Goal: Task Accomplishment & Management: Use online tool/utility

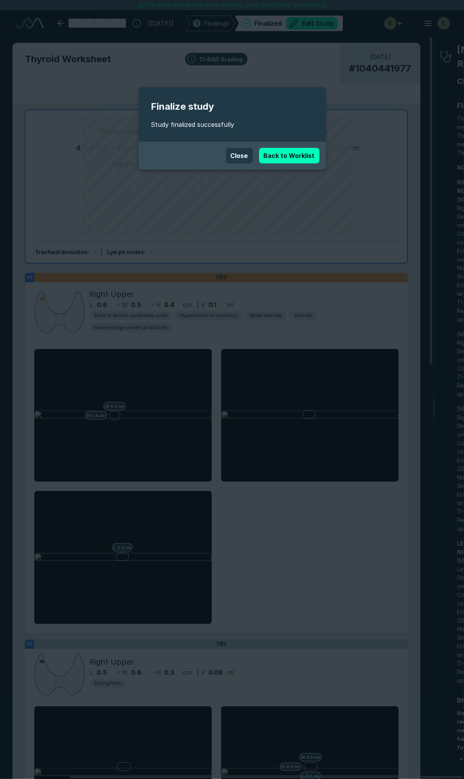
scroll to position [4298, 1406]
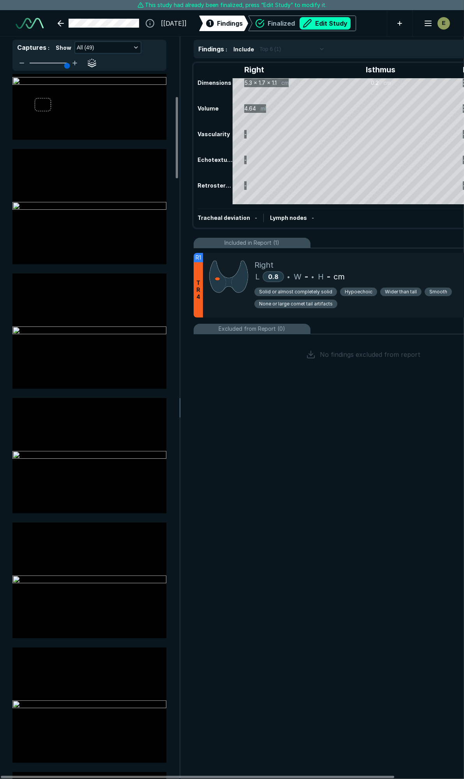
scroll to position [173, 0]
click at [364, 267] on div "Right" at bounding box center [390, 265] width 272 height 12
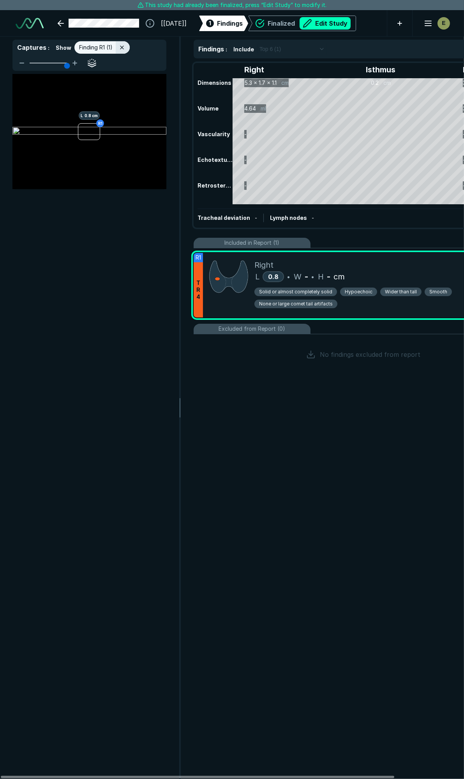
scroll to position [4089, 1680]
click at [399, 269] on div "Right L 0.8 • W - • H - cm Solid or almost completely solid Hypoechoic Wider th…" at bounding box center [390, 285] width 272 height 65
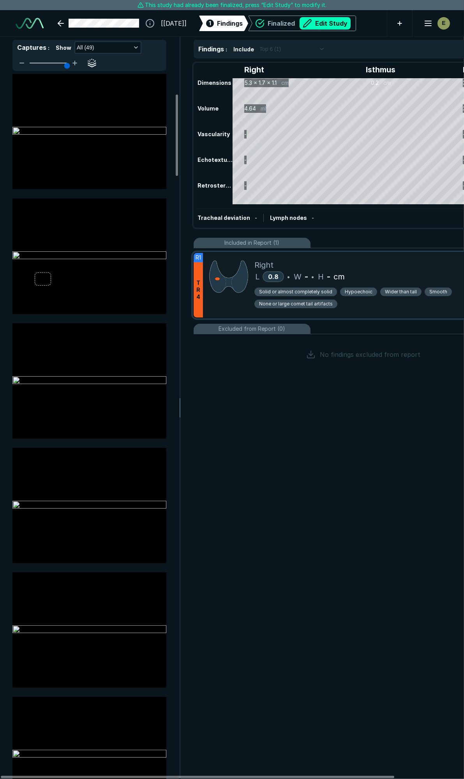
scroll to position [173, 0]
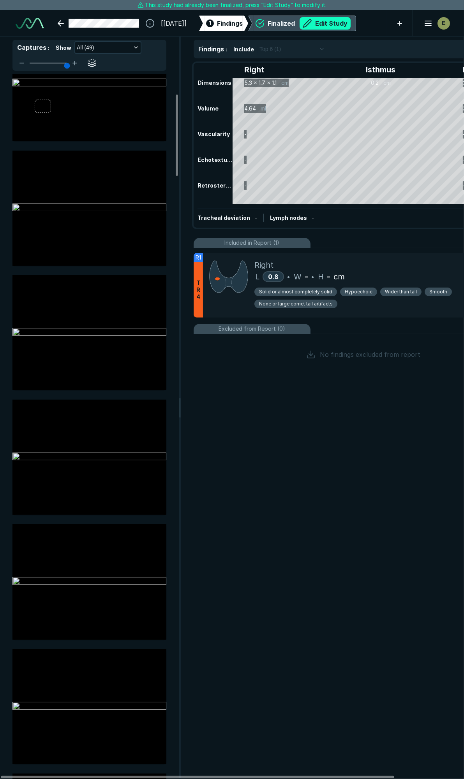
click at [343, 24] on button "Edit Study" at bounding box center [324, 23] width 51 height 12
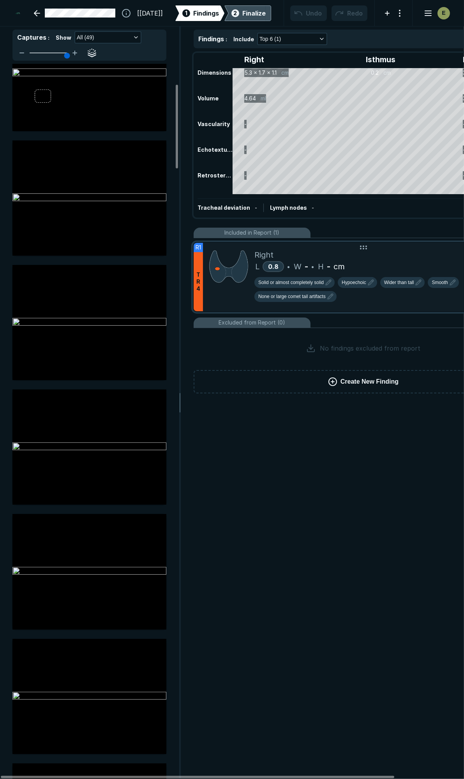
click at [407, 262] on div "L 0.8 • W - • H - cm" at bounding box center [390, 267] width 272 height 12
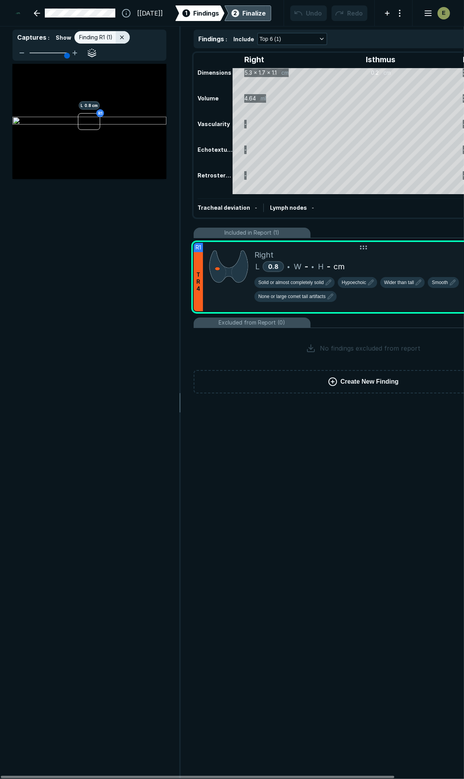
scroll to position [4135, 1680]
click at [368, 279] on icon "button" at bounding box center [370, 282] width 9 height 9
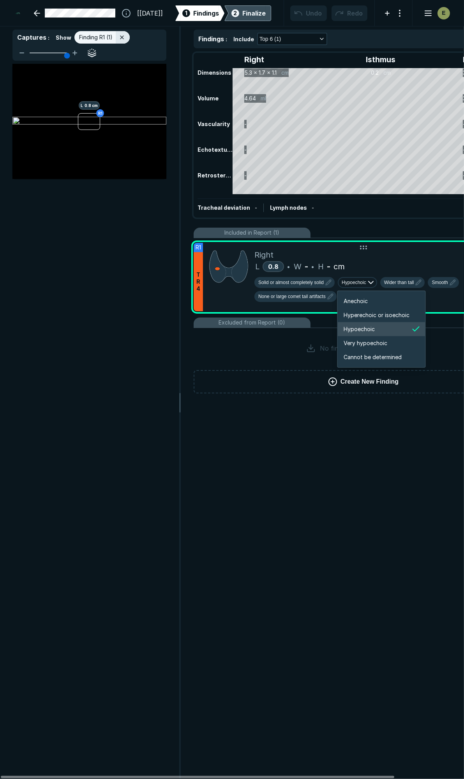
scroll to position [1299, 1395]
click at [372, 315] on span "Hyperechoic or isoechoic" at bounding box center [377, 315] width 66 height 9
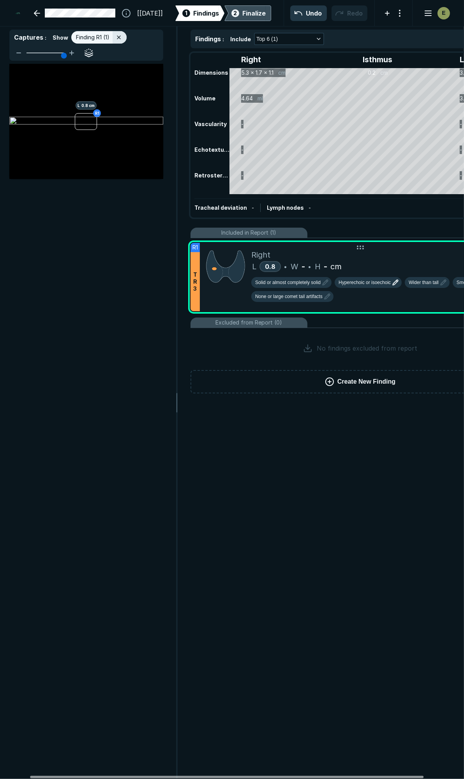
scroll to position [0, 0]
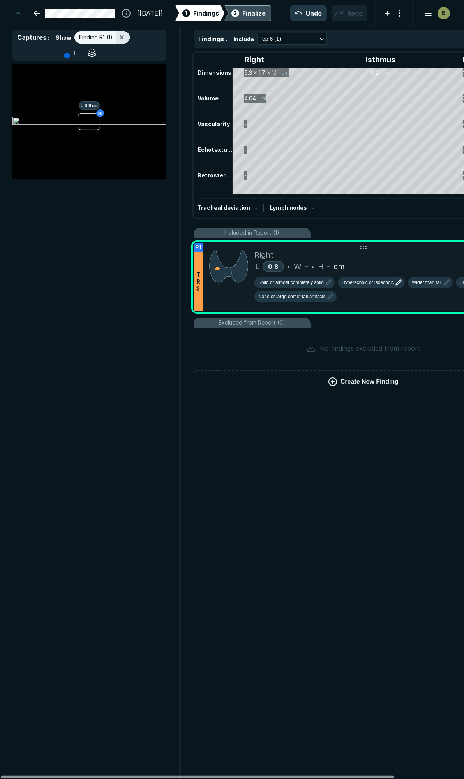
drag, startPoint x: 387, startPoint y: 776, endPoint x: 351, endPoint y: 771, distance: 36.9
click at [351, 776] on div at bounding box center [197, 777] width 393 height 2
click at [319, 263] on span "H" at bounding box center [321, 267] width 6 height 12
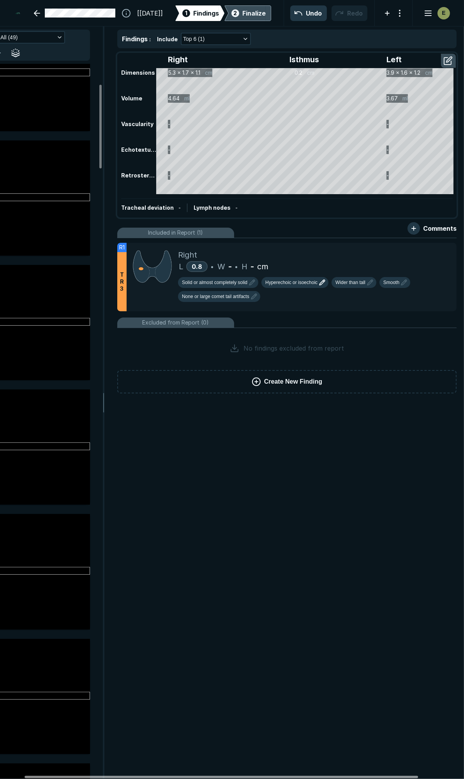
scroll to position [0, 81]
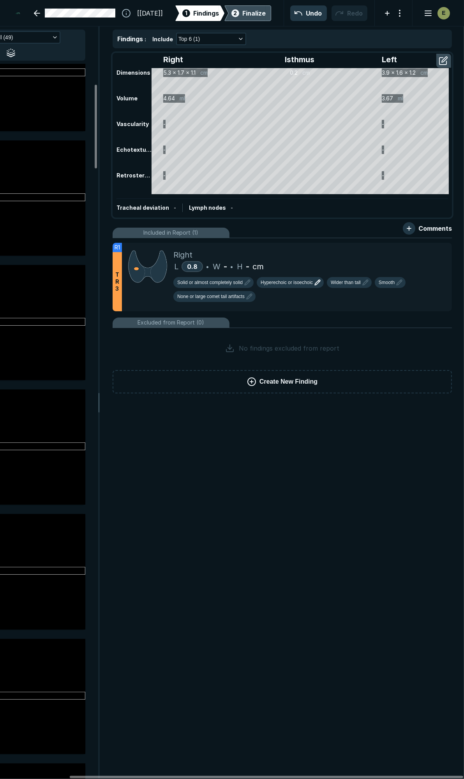
drag, startPoint x: 239, startPoint y: 777, endPoint x: 351, endPoint y: 764, distance: 112.1
click at [343, 778] on div at bounding box center [266, 777] width 393 height 2
click at [427, 248] on icon at bounding box center [428, 250] width 9 height 9
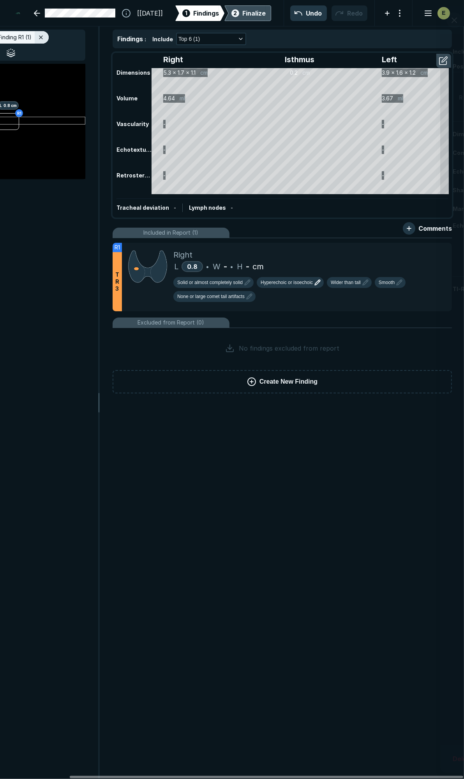
scroll to position [4135, 1680]
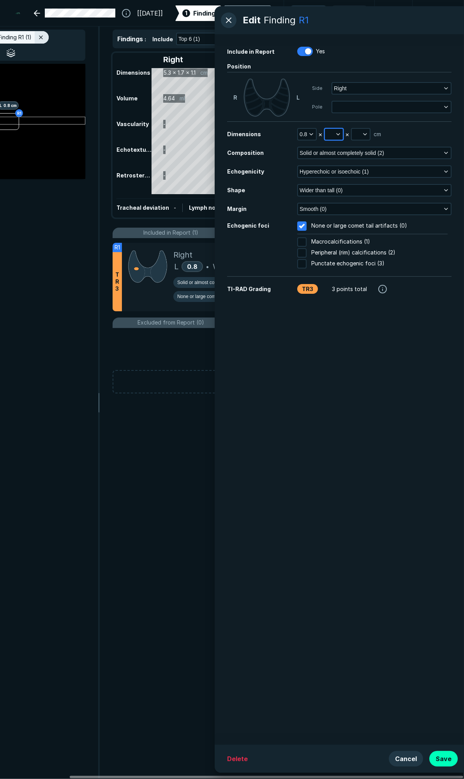
drag, startPoint x: 341, startPoint y: 135, endPoint x: 328, endPoint y: 131, distance: 13.7
click at [341, 135] on button "button" at bounding box center [334, 134] width 18 height 11
click at [327, 131] on button "button" at bounding box center [334, 134] width 18 height 11
click at [356, 117] on div "Side Right Pole" at bounding box center [381, 98] width 139 height 38
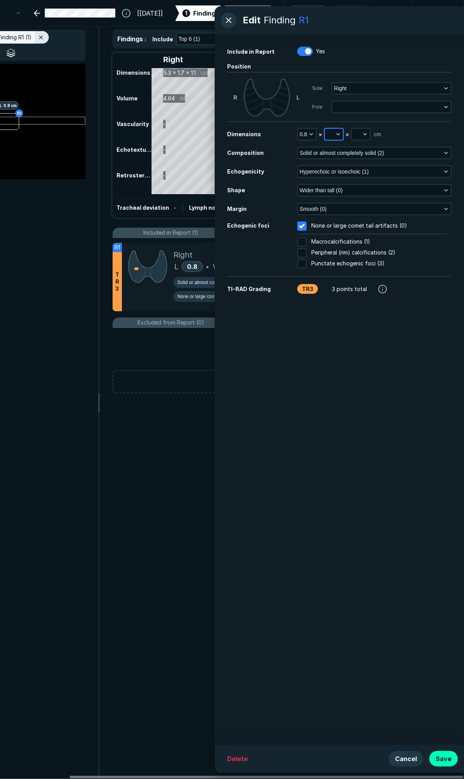
click at [336, 134] on icon "button" at bounding box center [338, 134] width 6 height 6
click at [341, 170] on input "text" at bounding box center [344, 170] width 30 height 11
type input ".5"
click at [344, 189] on button "Done" at bounding box center [344, 188] width 32 height 12
click at [363, 130] on button "button" at bounding box center [360, 134] width 18 height 11
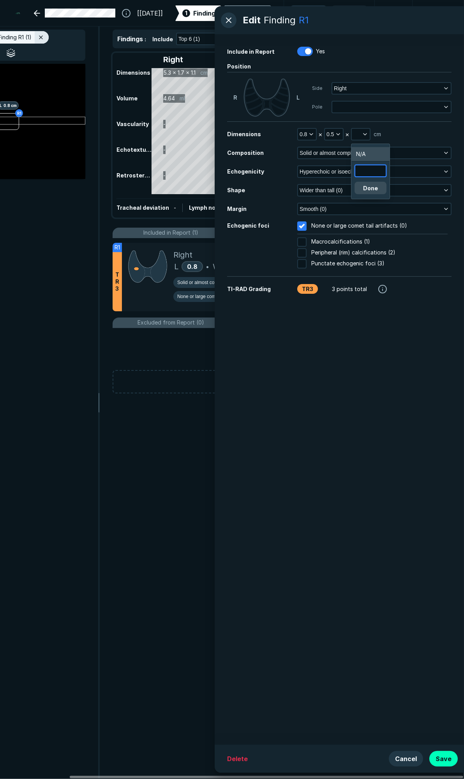
drag, startPoint x: 366, startPoint y: 173, endPoint x: 367, endPoint y: 169, distance: 4.4
click at [366, 172] on input "text" at bounding box center [370, 170] width 30 height 11
type input ".5"
click at [378, 187] on button "Done" at bounding box center [370, 188] width 32 height 12
click at [440, 760] on button "Save" at bounding box center [443, 759] width 28 height 16
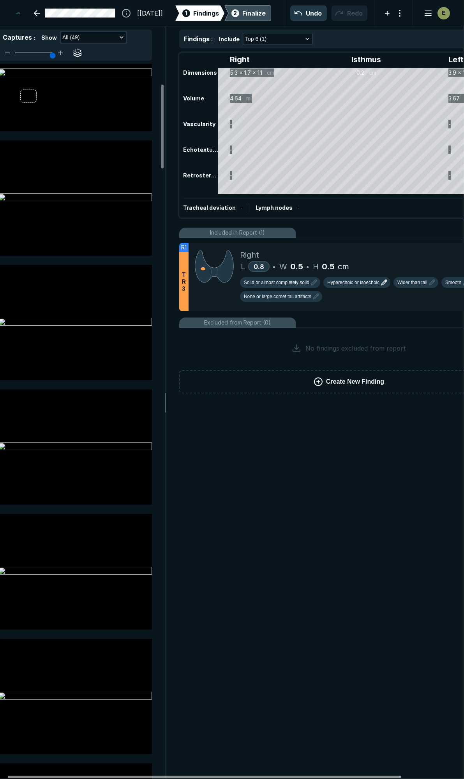
scroll to position [0, 0]
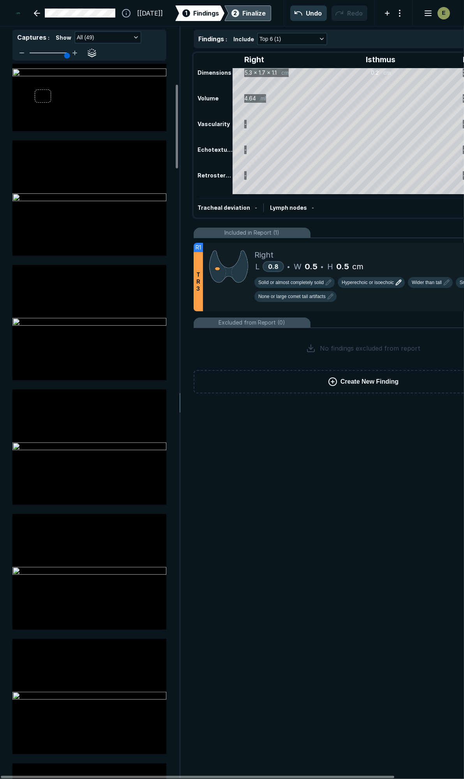
drag, startPoint x: 249, startPoint y: 777, endPoint x: 168, endPoint y: 754, distance: 84.4
click at [158, 776] on div at bounding box center [197, 777] width 393 height 2
click at [369, 282] on span "Hyperechoic or isoechoic" at bounding box center [367, 282] width 52 height 7
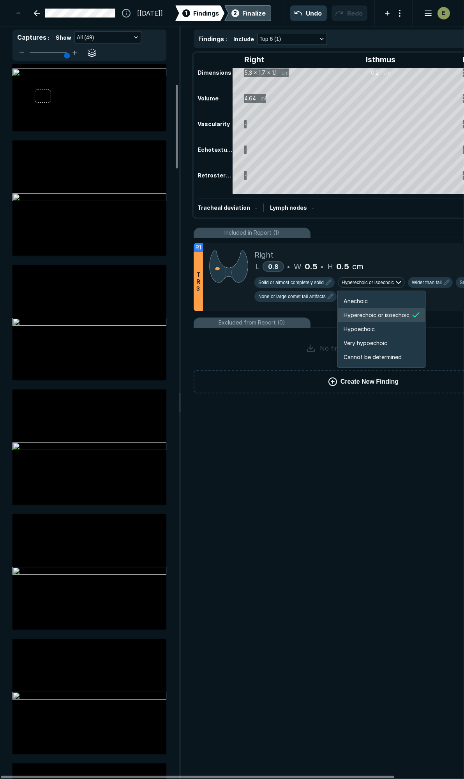
scroll to position [1299, 1395]
click at [364, 300] on span "Anechoic" at bounding box center [356, 301] width 24 height 9
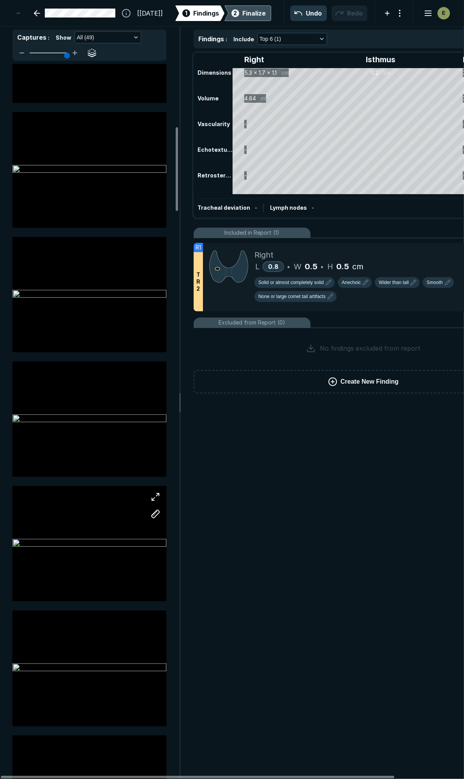
scroll to position [605, 0]
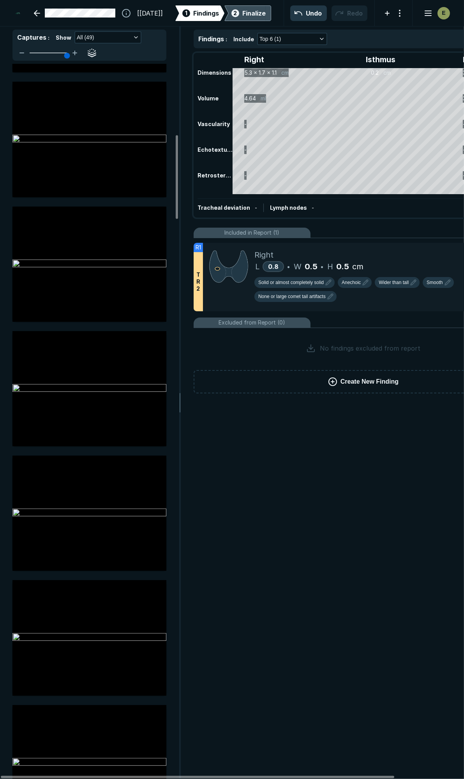
click at [255, 11] on div "Finalize" at bounding box center [253, 13] width 23 height 9
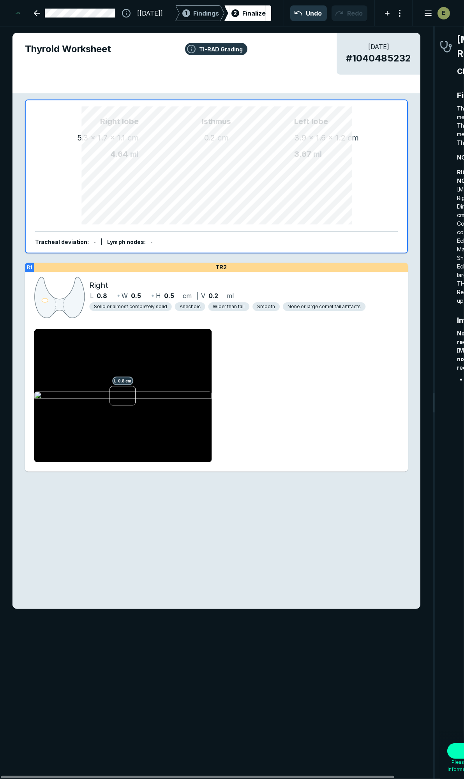
scroll to position [4343, 1406]
click at [304, 777] on div at bounding box center [197, 777] width 393 height 2
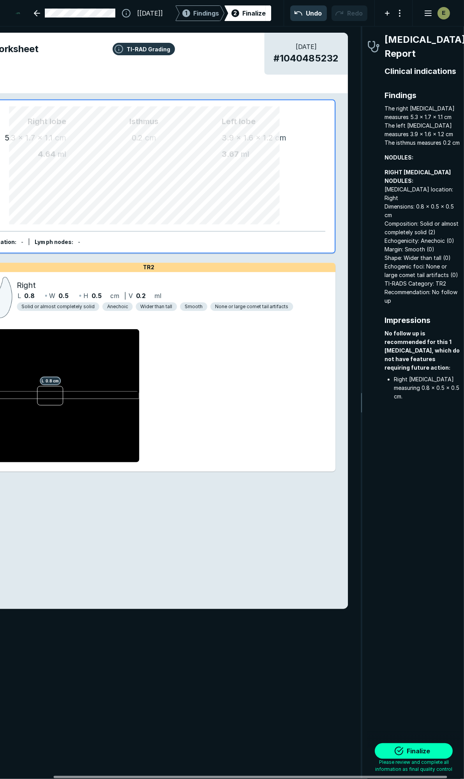
drag, startPoint x: 304, startPoint y: 777, endPoint x: 380, endPoint y: 785, distance: 76.3
click at [380, 778] on div at bounding box center [249, 777] width 393 height 2
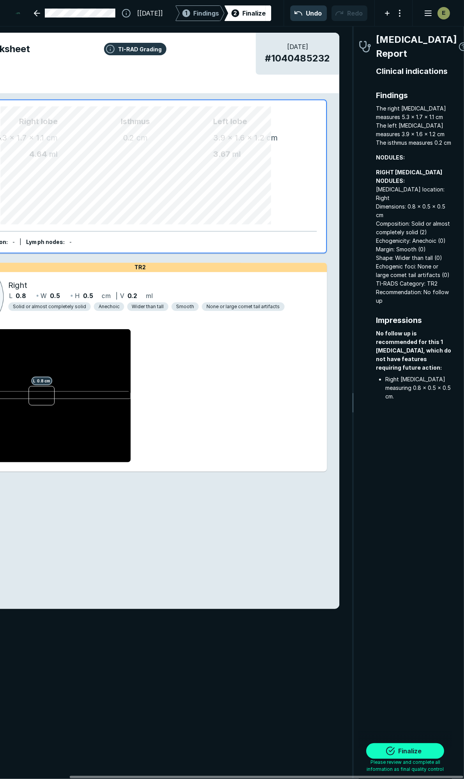
click at [412, 750] on button "Finalize" at bounding box center [405, 751] width 78 height 16
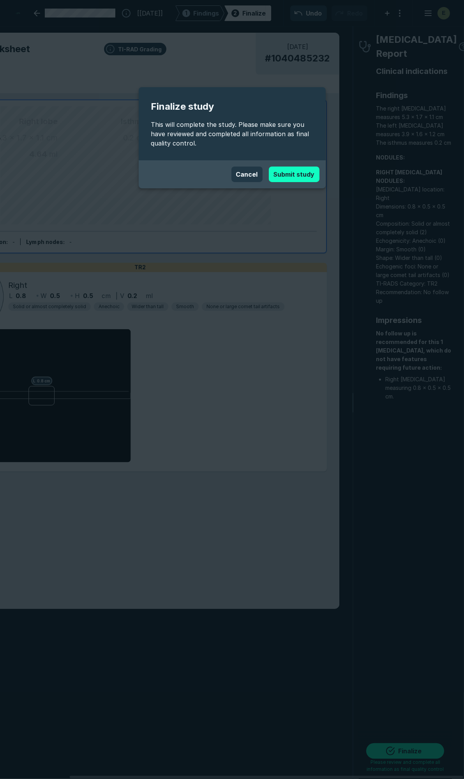
click at [288, 172] on button "Submit study" at bounding box center [294, 175] width 51 height 16
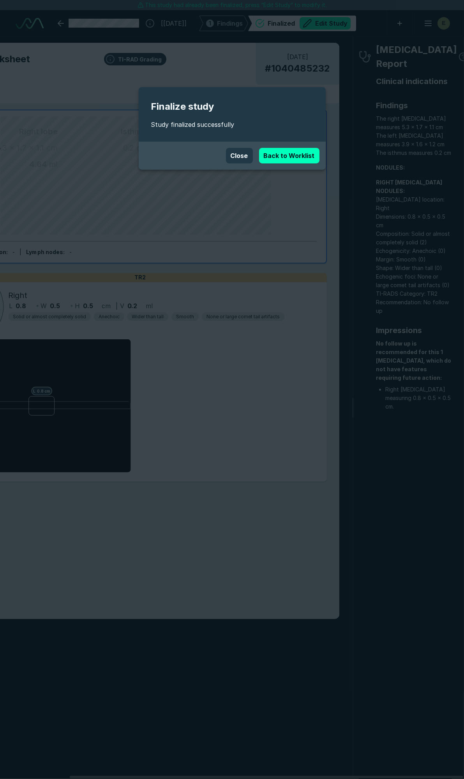
scroll to position [4326, 3087]
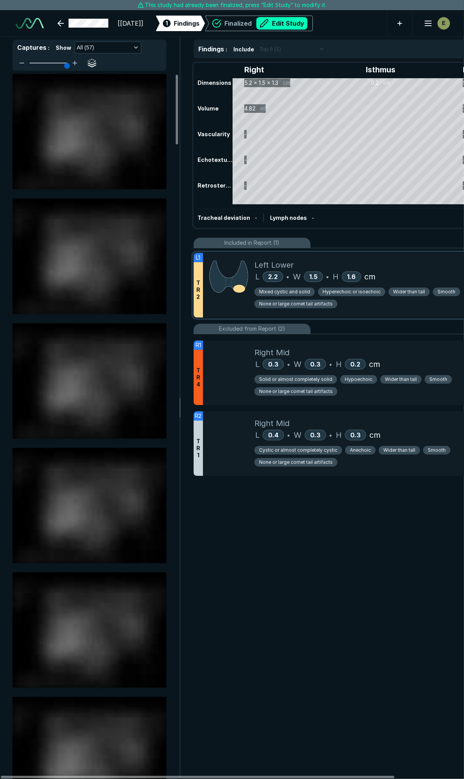
scroll to position [4326, 3087]
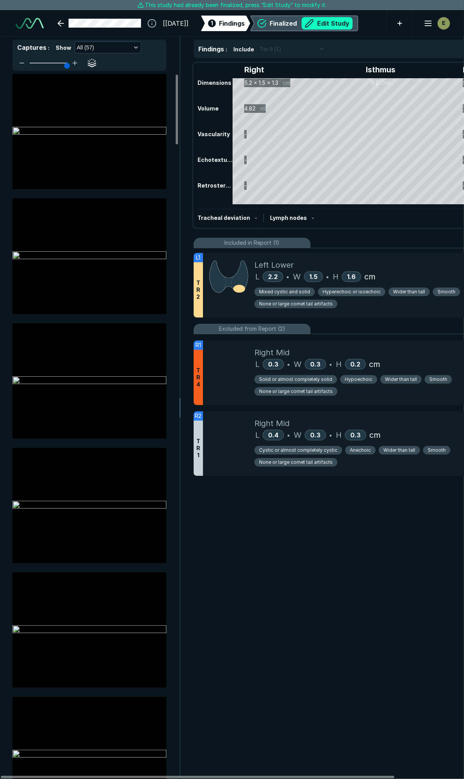
click at [337, 18] on button "Edit Study" at bounding box center [326, 23] width 51 height 12
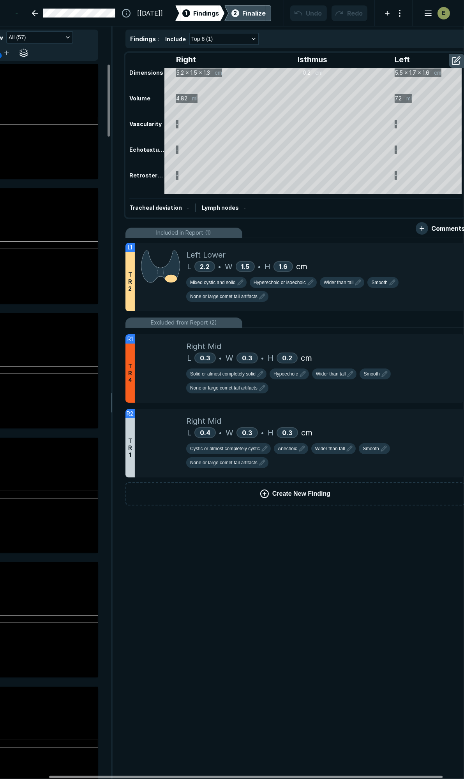
scroll to position [0, 76]
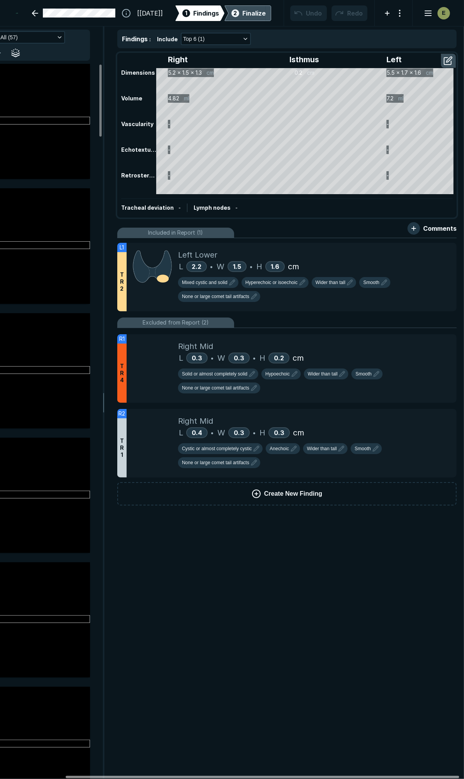
drag, startPoint x: 248, startPoint y: 776, endPoint x: 313, endPoint y: 773, distance: 65.1
click at [313, 776] on div at bounding box center [262, 777] width 393 height 2
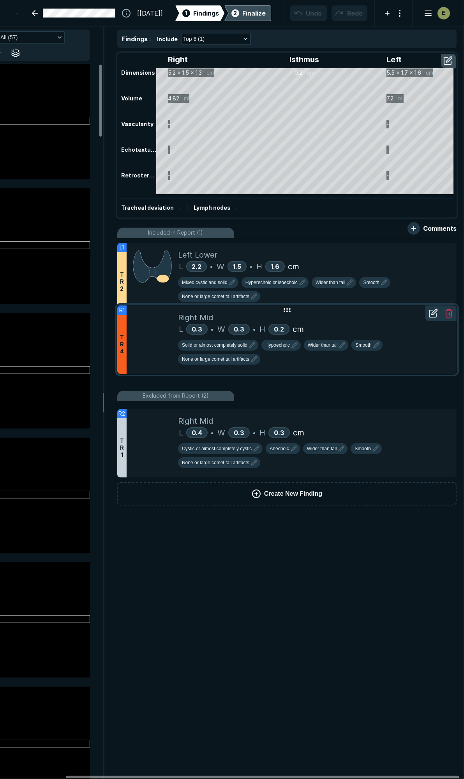
drag, startPoint x: 285, startPoint y: 327, endPoint x: 286, endPoint y: 313, distance: 14.8
click at [286, 313] on icon at bounding box center [286, 310] width 9 height 9
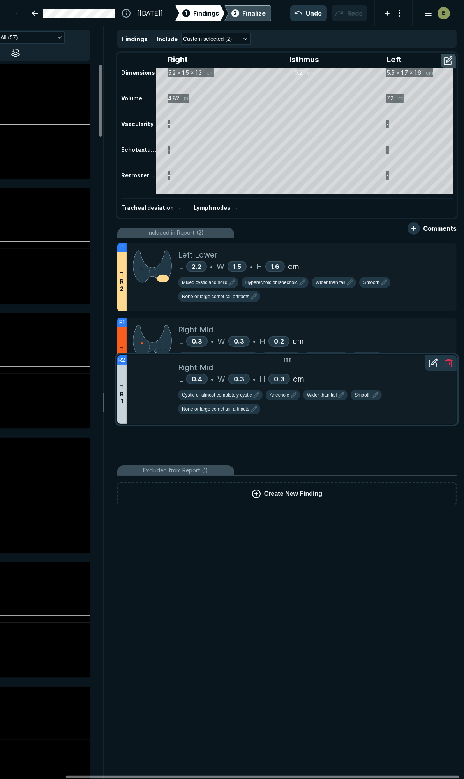
drag, startPoint x: 287, startPoint y: 413, endPoint x: 297, endPoint y: 360, distance: 54.7
click at [297, 360] on div "R2 T R 1 Right Mid L 0.4 • W 0.3 • H 0.3 cm Cystic or almost completely cystic …" at bounding box center [286, 389] width 339 height 69
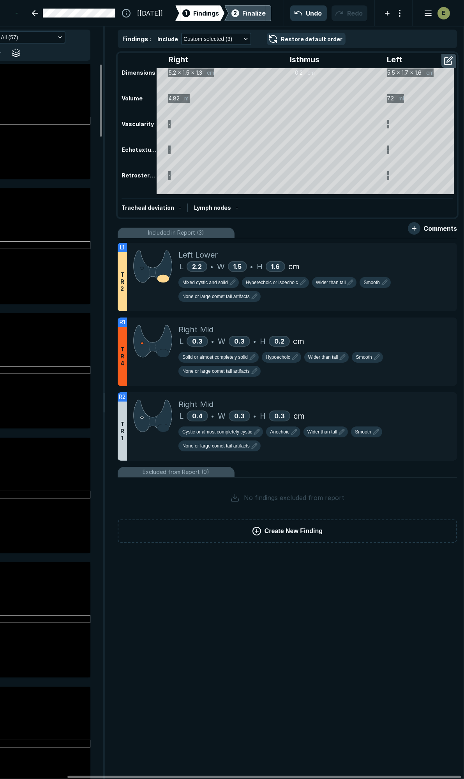
scroll to position [0, 79]
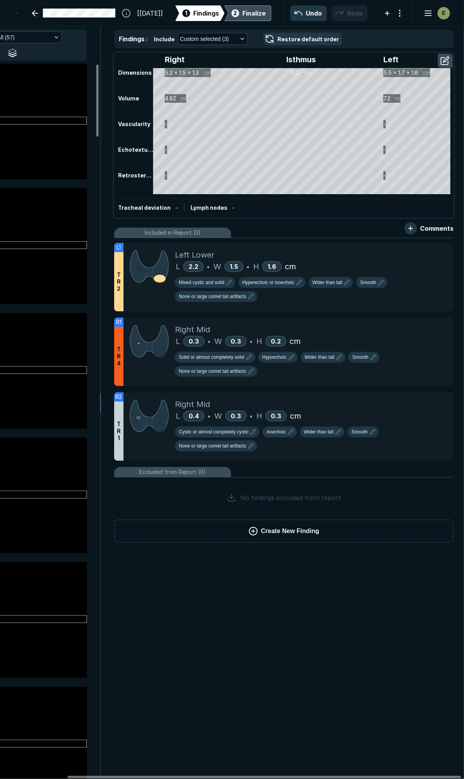
drag, startPoint x: 283, startPoint y: 776, endPoint x: 293, endPoint y: 743, distance: 33.9
click at [286, 778] on div at bounding box center [263, 777] width 393 height 2
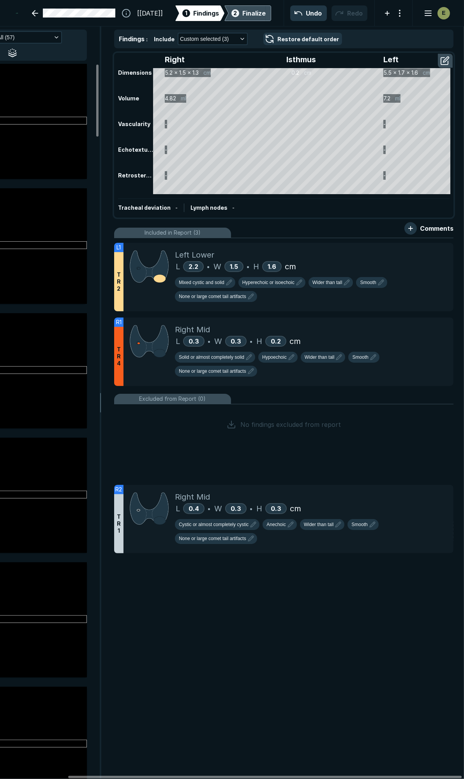
drag, startPoint x: 288, startPoint y: 397, endPoint x: 295, endPoint y: 487, distance: 90.2
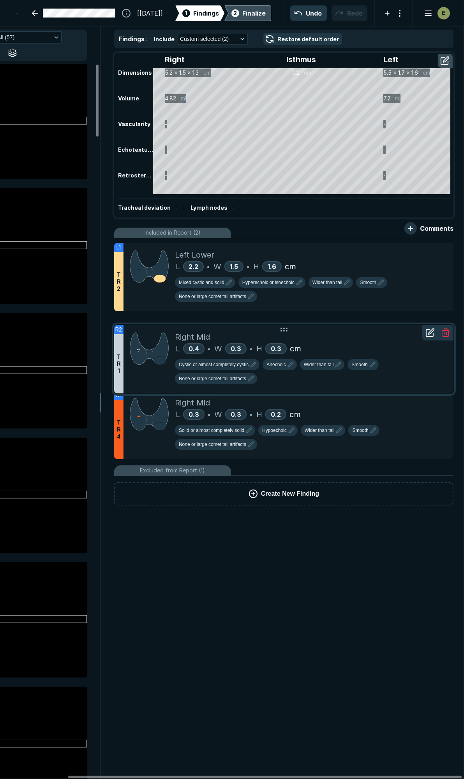
drag, startPoint x: 290, startPoint y: 413, endPoint x: 289, endPoint y: 329, distance: 84.1
click at [289, 331] on div "Right Mid" at bounding box center [311, 337] width 272 height 12
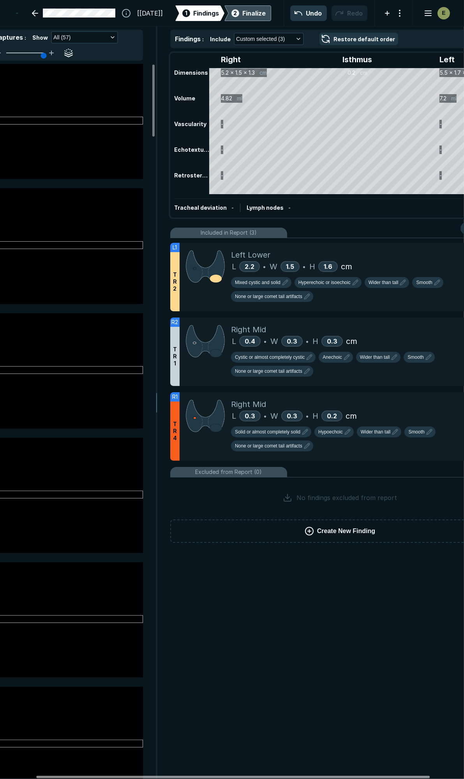
scroll to position [0, 0]
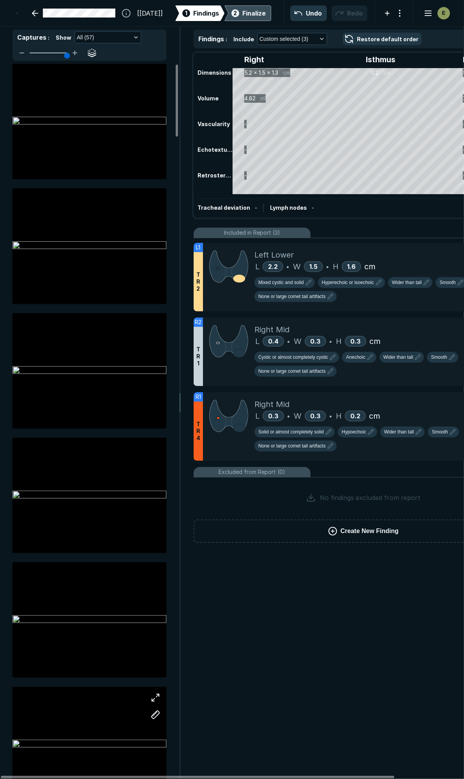
drag, startPoint x: 217, startPoint y: 777, endPoint x: 108, endPoint y: 764, distance: 110.2
click at [108, 776] on div at bounding box center [197, 777] width 393 height 2
click at [414, 257] on div "Left Lower" at bounding box center [390, 255] width 272 height 12
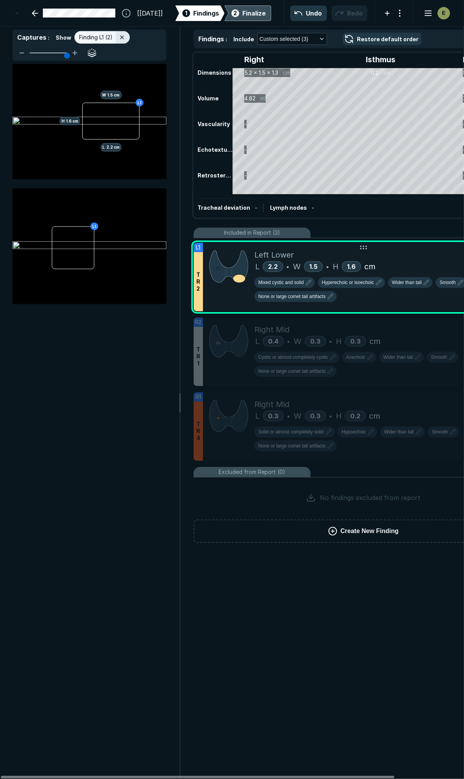
scroll to position [4135, 1680]
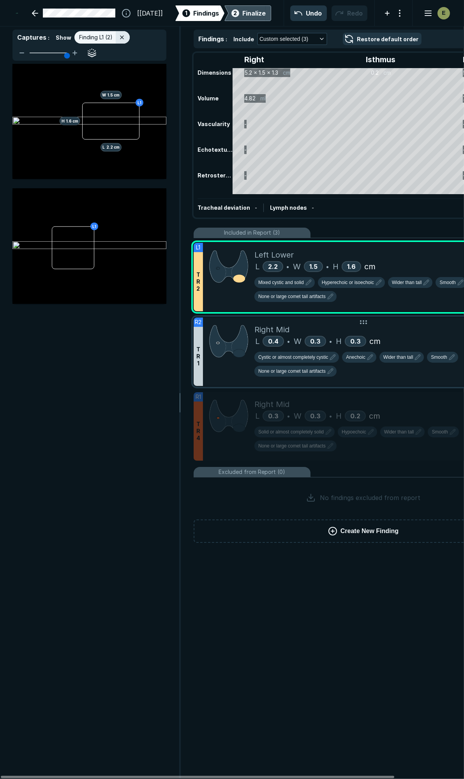
click at [402, 337] on div "L 0.4 • W 0.3 • H 0.3 cm" at bounding box center [390, 342] width 272 height 12
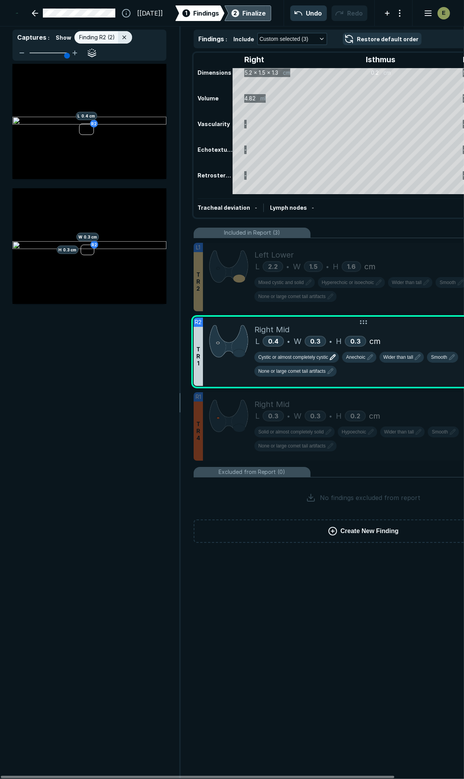
click at [281, 355] on span "Cystic or almost completely cystic" at bounding box center [293, 357] width 70 height 7
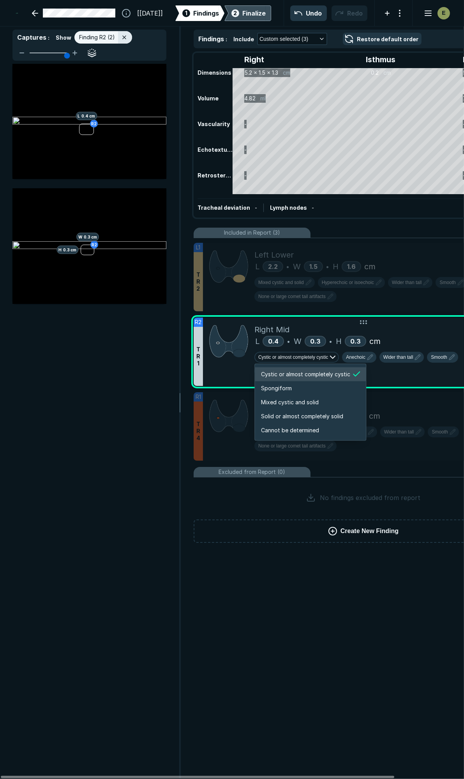
scroll to position [1299, 1495]
click at [283, 399] on span "Mixed cystic and solid" at bounding box center [290, 402] width 58 height 9
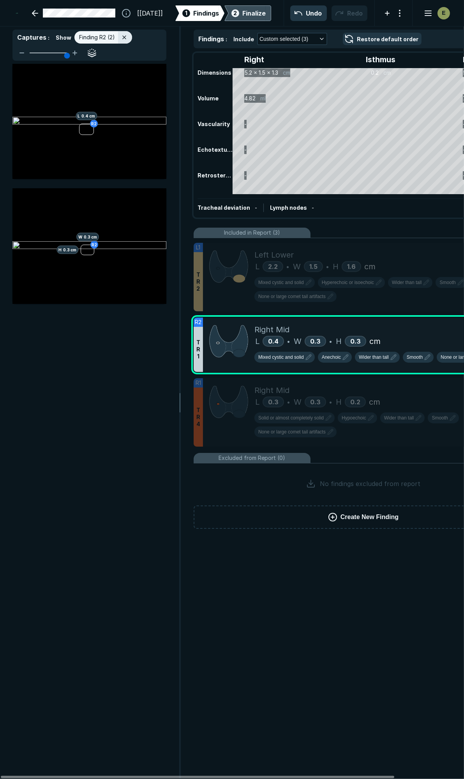
scroll to position [3163, 2513]
click at [335, 357] on span "Anechoic" at bounding box center [331, 357] width 19 height 7
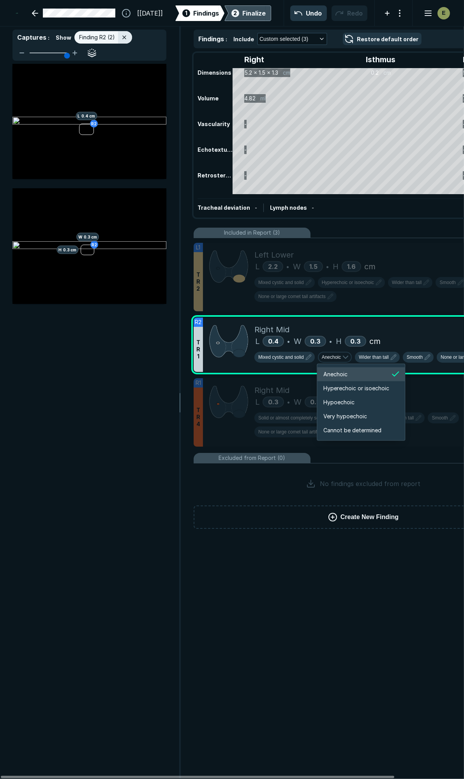
scroll to position [1299, 1395]
click at [351, 401] on span "Hypoechoic" at bounding box center [338, 402] width 31 height 9
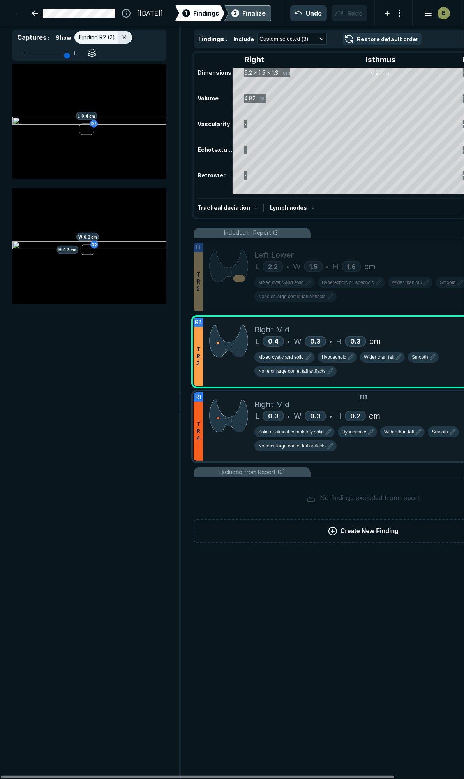
click at [418, 410] on div "L 0.3 • W 0.3 • H 0.2 cm" at bounding box center [390, 416] width 272 height 12
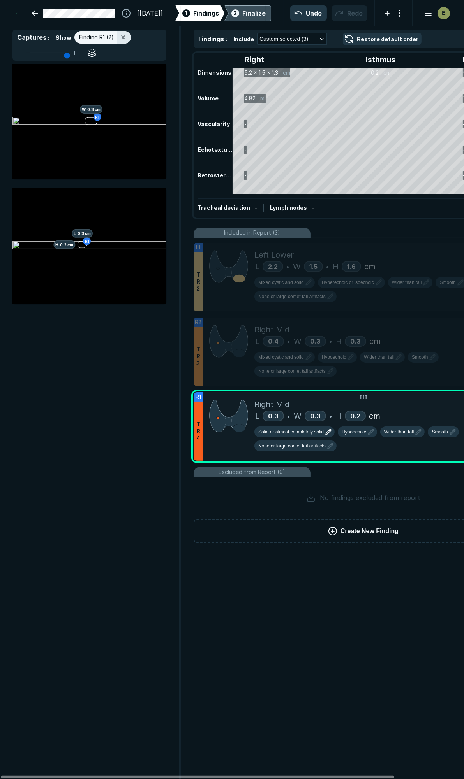
click at [316, 429] on span "Solid or almost completely solid" at bounding box center [290, 432] width 65 height 7
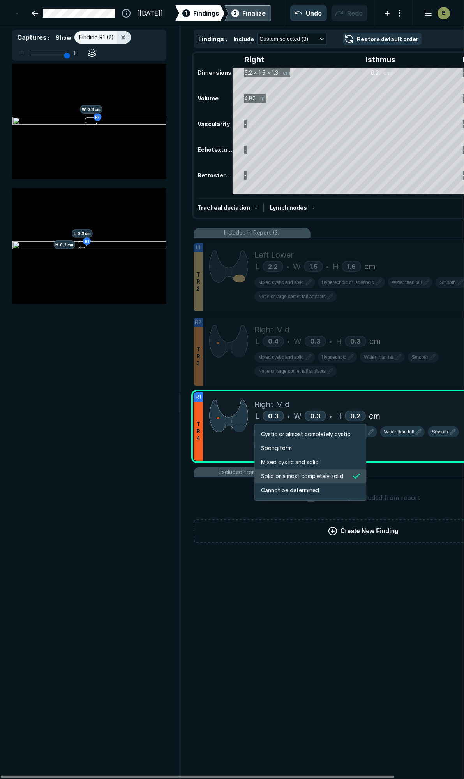
scroll to position [1299, 1495]
click at [289, 448] on span "Spongiform" at bounding box center [276, 448] width 31 height 9
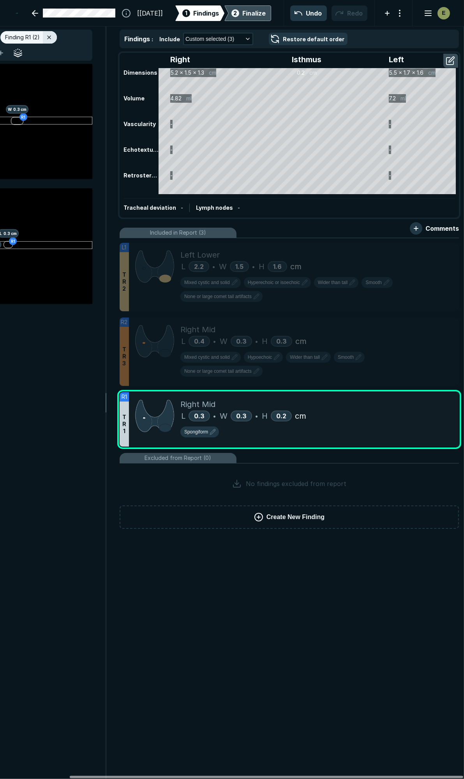
scroll to position [0, 81]
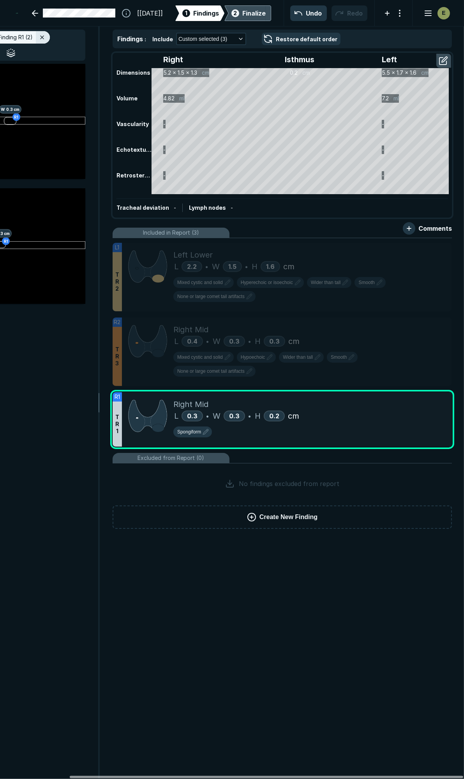
drag, startPoint x: 274, startPoint y: 776, endPoint x: 389, endPoint y: 780, distance: 115.7
click at [389, 778] on div at bounding box center [266, 777] width 393 height 2
click at [193, 429] on span "Spongiform" at bounding box center [189, 432] width 24 height 7
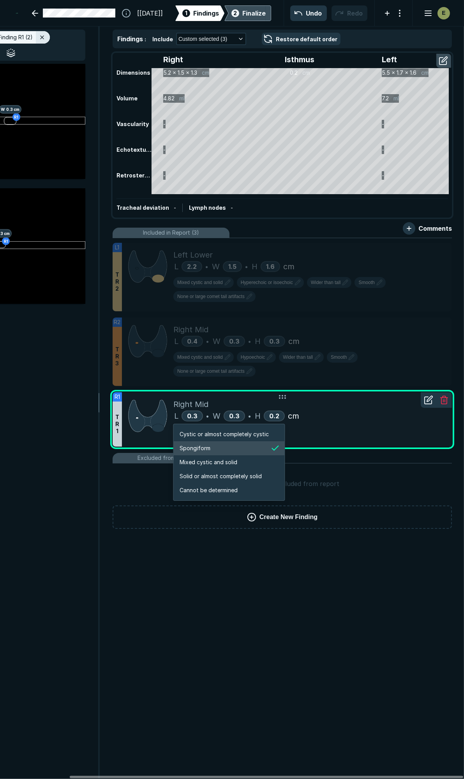
scroll to position [1299, 1495]
click at [190, 464] on span "Mixed cystic and solid" at bounding box center [208, 462] width 58 height 9
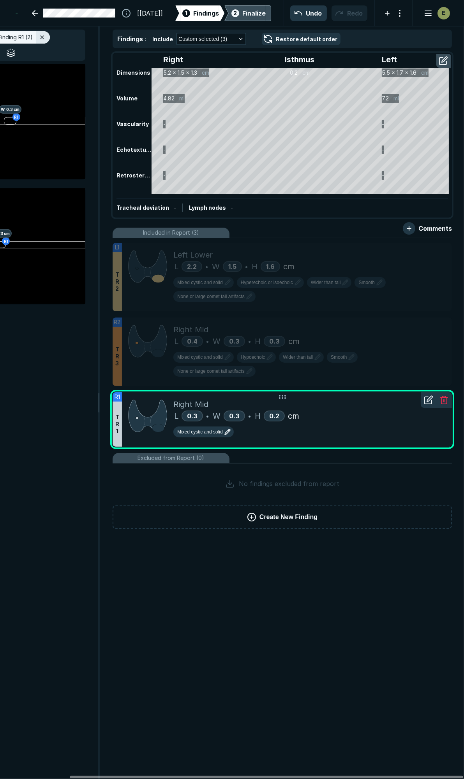
click at [186, 427] on button "Mixed cystic and solid" at bounding box center [203, 432] width 60 height 11
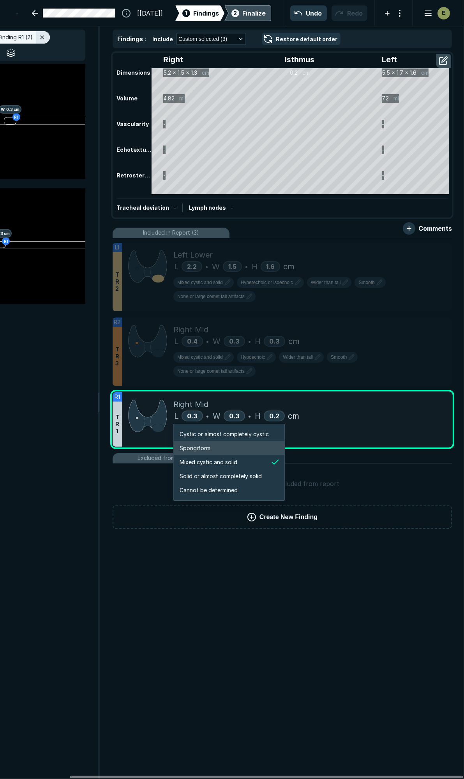
click at [182, 446] on span "Spongiform" at bounding box center [194, 448] width 31 height 9
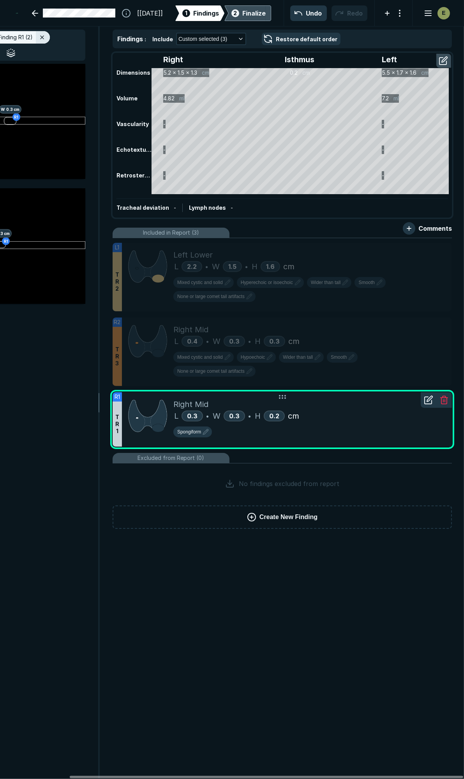
click at [425, 395] on icon at bounding box center [428, 399] width 9 height 9
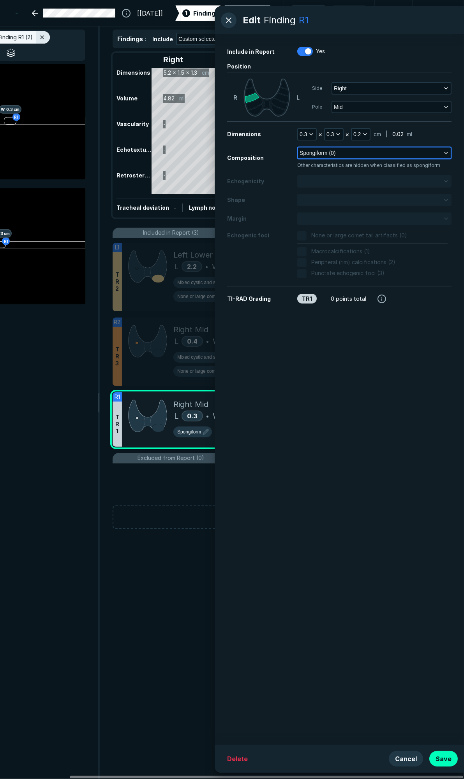
click at [349, 151] on button "Spongiform (0)" at bounding box center [374, 153] width 153 height 11
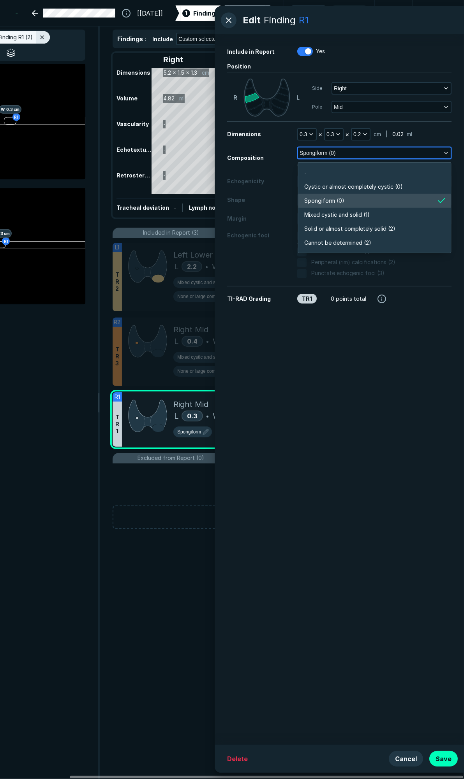
scroll to position [1361, 1686]
click at [333, 213] on span "Mixed cystic and solid (1)" at bounding box center [336, 215] width 65 height 9
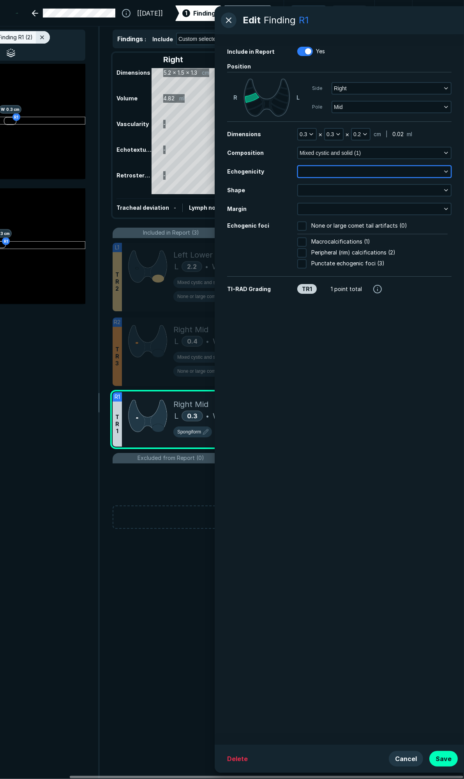
click at [378, 172] on button "button" at bounding box center [374, 171] width 153 height 11
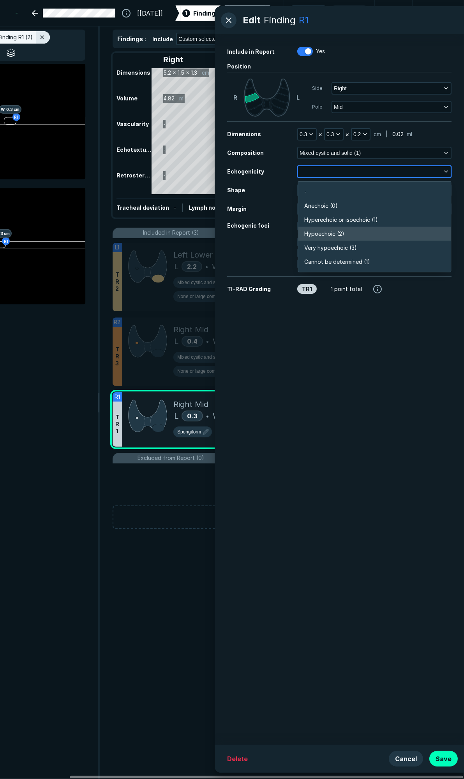
click at [367, 234] on li "Hypoechoic (2)" at bounding box center [374, 234] width 153 height 14
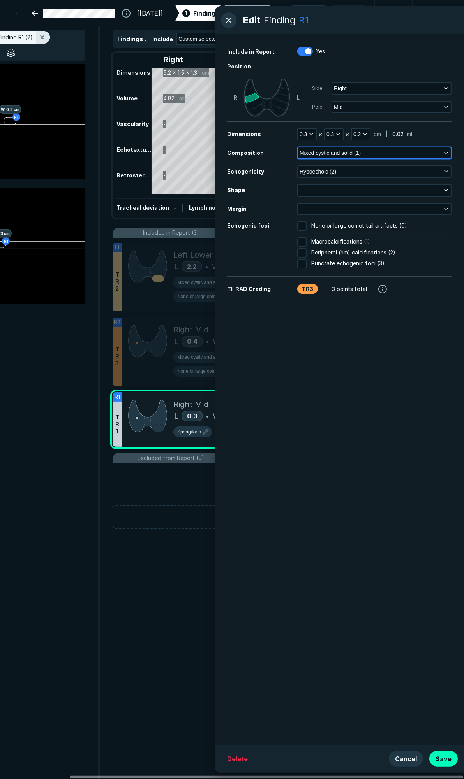
click at [373, 152] on button "Mixed cystic and solid (1)" at bounding box center [374, 153] width 153 height 11
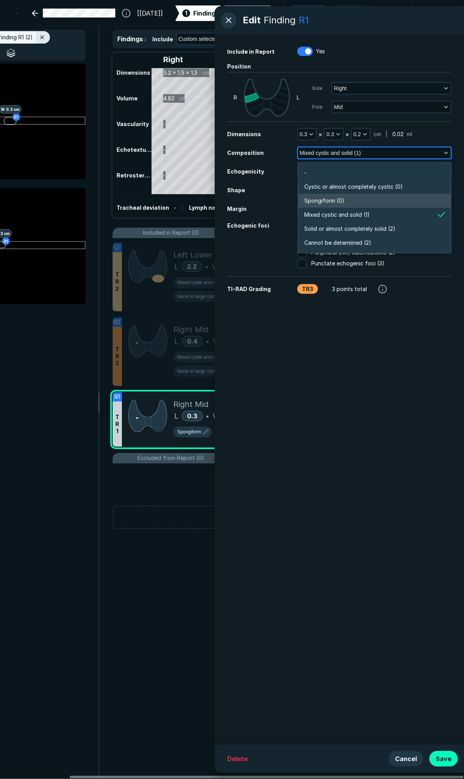
click at [336, 196] on li "Spongiform (0)" at bounding box center [374, 201] width 153 height 14
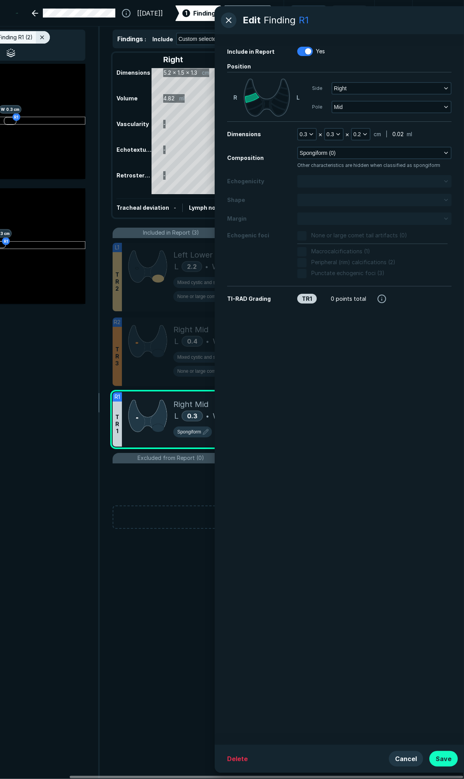
click at [442, 760] on button "Save" at bounding box center [443, 759] width 28 height 16
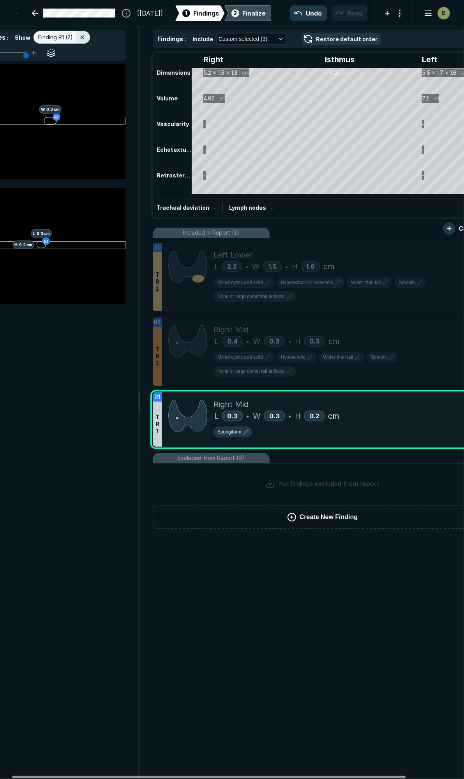
scroll to position [0, 0]
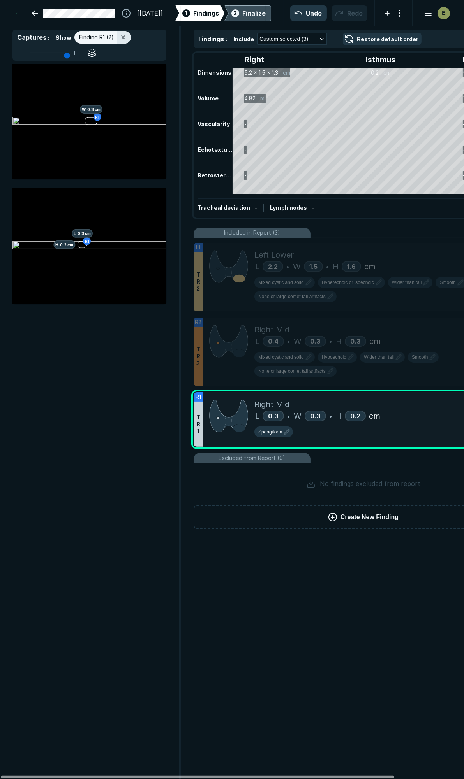
drag, startPoint x: 302, startPoint y: 775, endPoint x: 180, endPoint y: 769, distance: 122.4
click at [180, 776] on div at bounding box center [197, 777] width 393 height 2
click at [90, 50] on button "button" at bounding box center [92, 53] width 12 height 12
click at [88, 52] on button "button" at bounding box center [92, 53] width 12 height 12
click at [427, 410] on div "L 0.3 • W 0.3 • H 0.2 cm" at bounding box center [390, 416] width 272 height 12
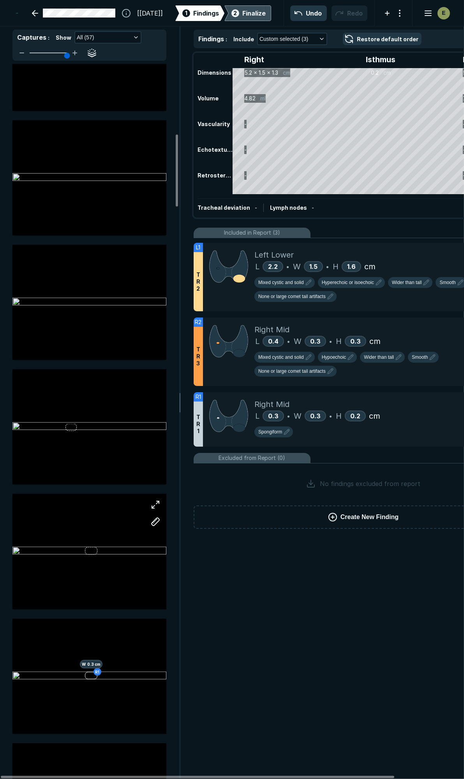
scroll to position [822, 0]
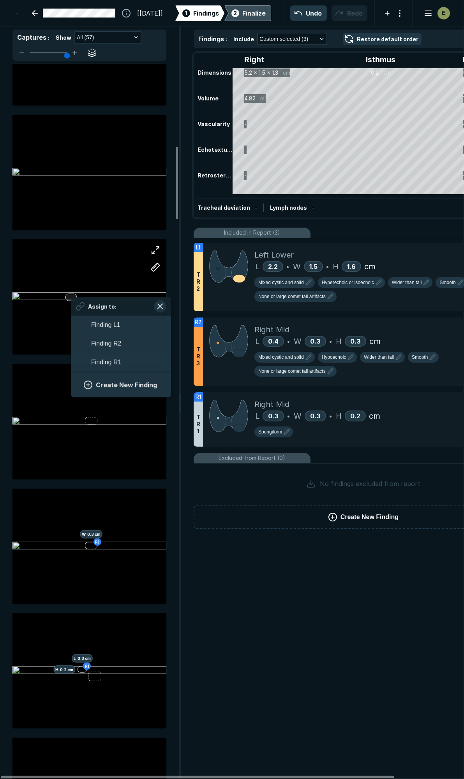
click at [71, 297] on div "Assign to: Finding L1 Finding R2 Finding R1 Create New Finding" at bounding box center [89, 296] width 154 height 115
click at [100, 385] on button "Create New Finding" at bounding box center [120, 385] width 81 height 16
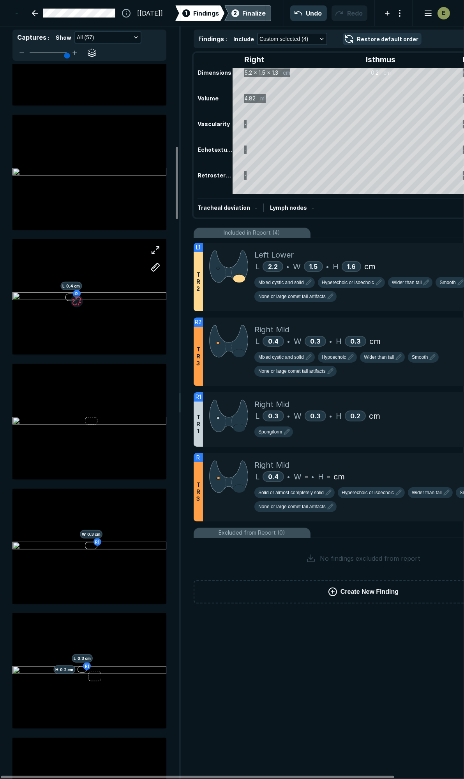
scroll to position [3434, 2513]
click at [91, 420] on div at bounding box center [89, 421] width 154 height 115
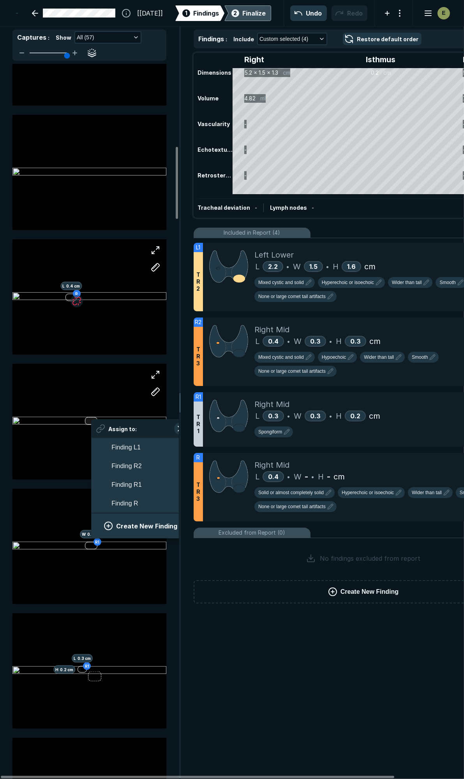
scroll to position [1320, 1443]
click at [123, 506] on span "Finding R" at bounding box center [124, 503] width 26 height 9
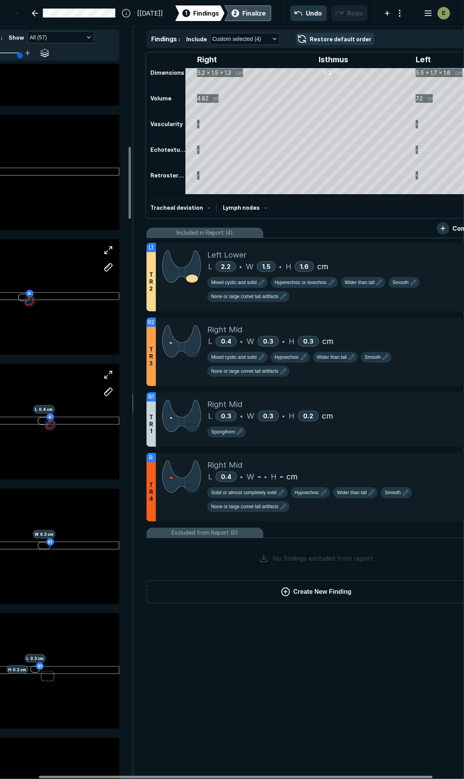
scroll to position [0, 81]
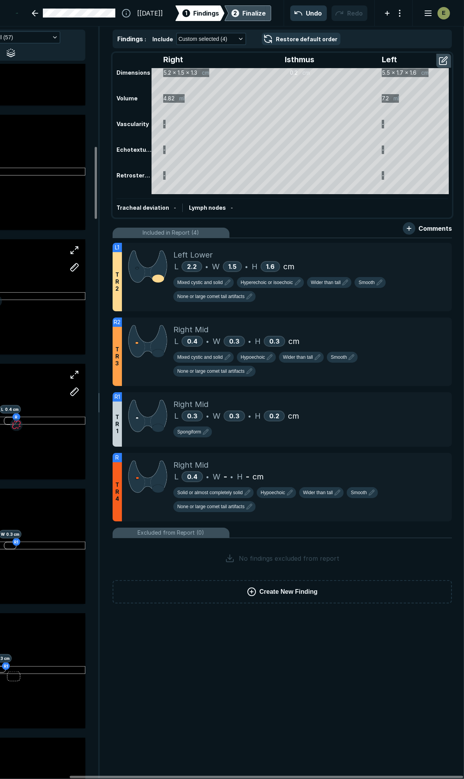
drag, startPoint x: 235, startPoint y: 778, endPoint x: 345, endPoint y: 773, distance: 109.5
click at [343, 778] on div at bounding box center [266, 777] width 393 height 2
click at [440, 456] on icon at bounding box center [443, 460] width 9 height 9
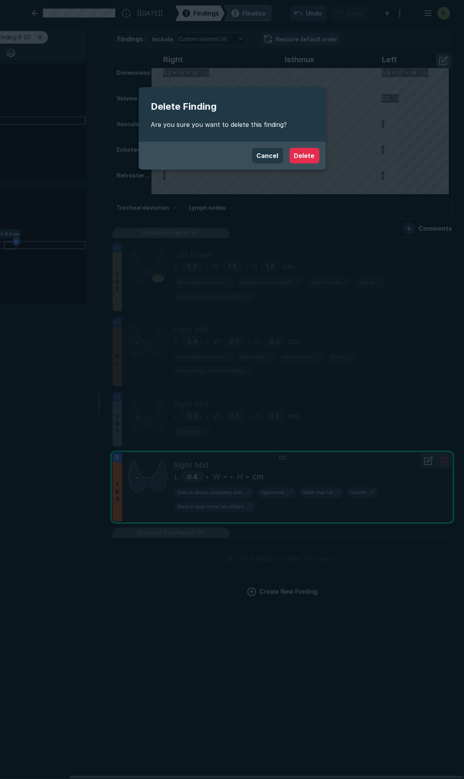
scroll to position [4135, 1680]
click at [306, 157] on button "Delete" at bounding box center [304, 156] width 30 height 16
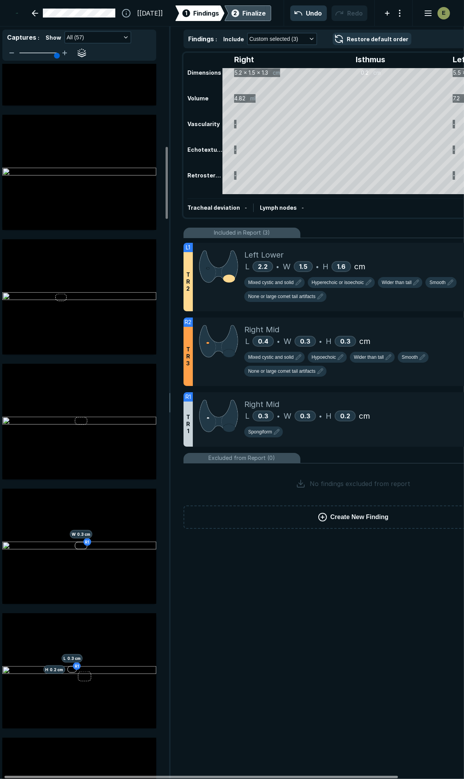
scroll to position [0, 0]
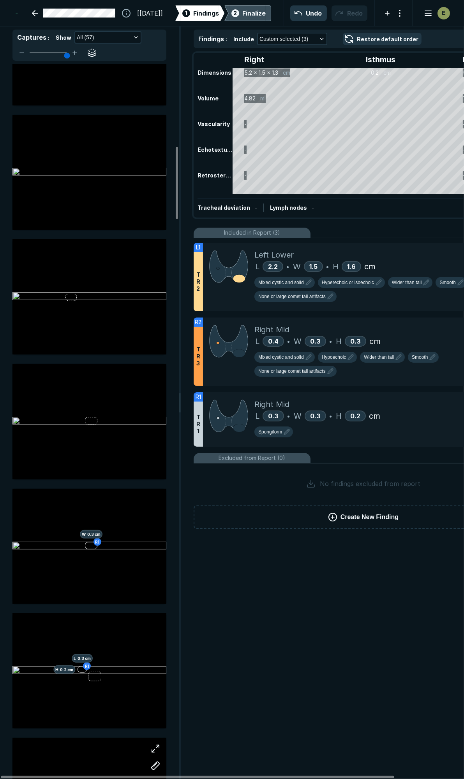
drag, startPoint x: 280, startPoint y: 778, endPoint x: 162, endPoint y: 758, distance: 120.1
click at [160, 776] on div at bounding box center [197, 777] width 393 height 2
click at [355, 513] on span "Create New Finding" at bounding box center [369, 517] width 58 height 9
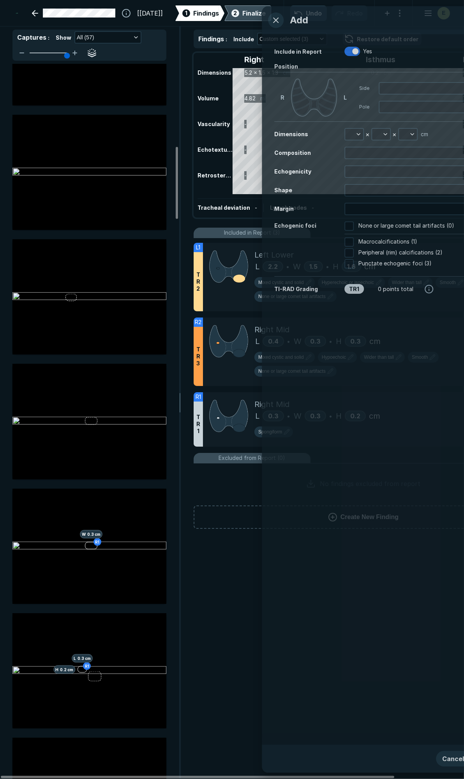
scroll to position [4058, 1997]
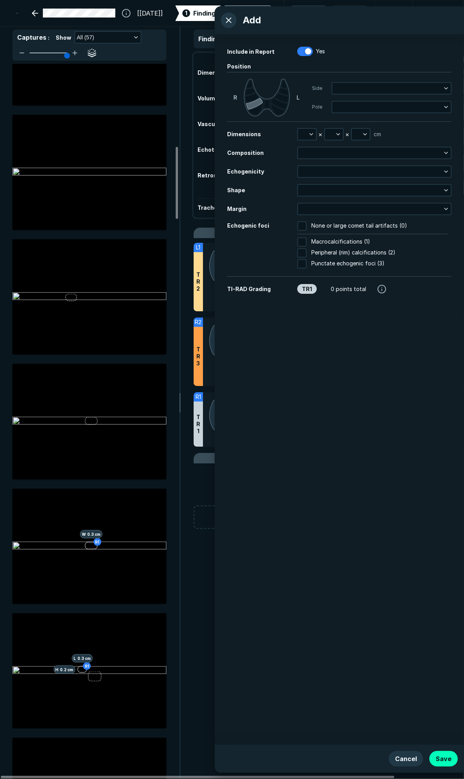
click at [251, 105] on icon at bounding box center [254, 104] width 17 height 12
click at [411, 754] on button "Cancel" at bounding box center [405, 759] width 34 height 16
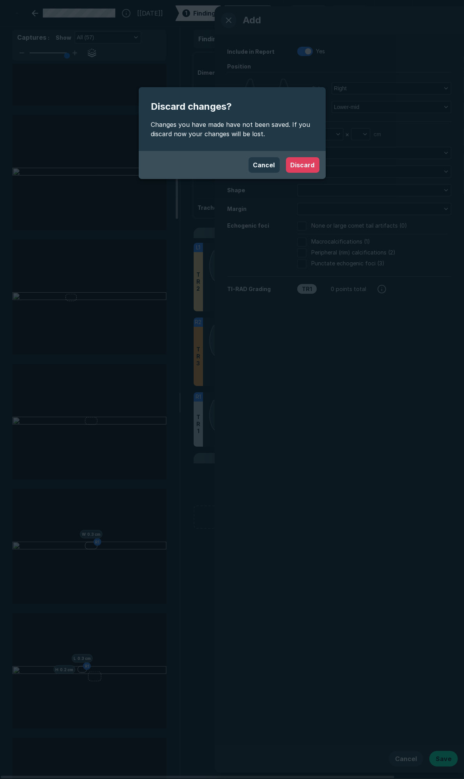
click at [299, 163] on button "Discard" at bounding box center [302, 165] width 33 height 16
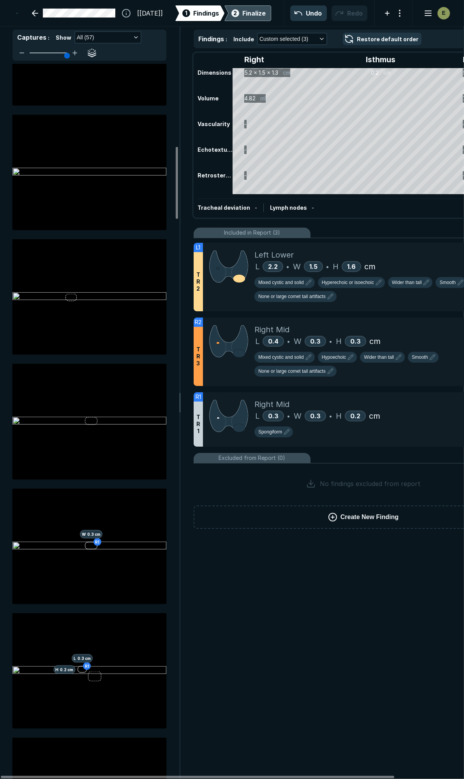
click at [246, 9] on div "Finalize" at bounding box center [253, 13] width 23 height 9
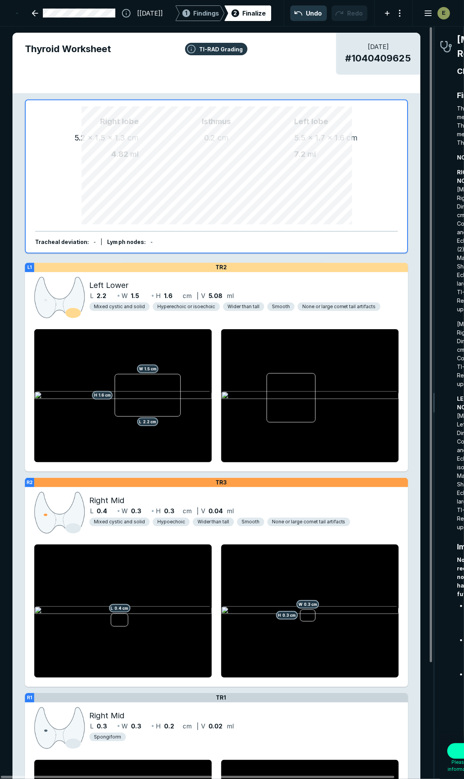
scroll to position [4343, 1406]
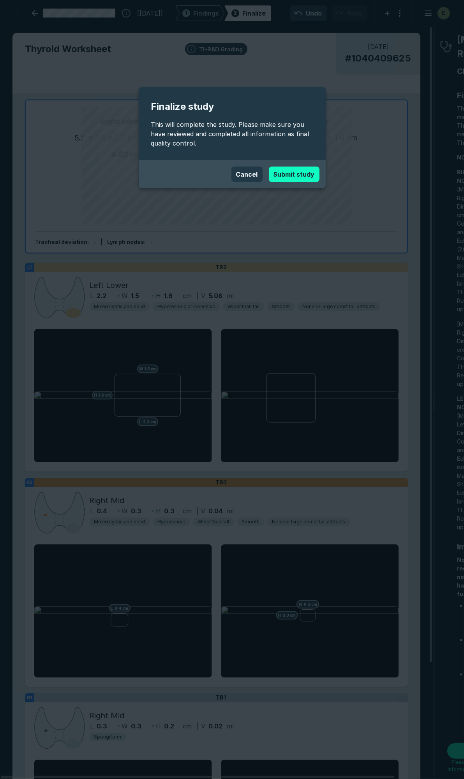
click at [302, 177] on button "Submit study" at bounding box center [294, 175] width 51 height 16
